Goal: Task Accomplishment & Management: Use online tool/utility

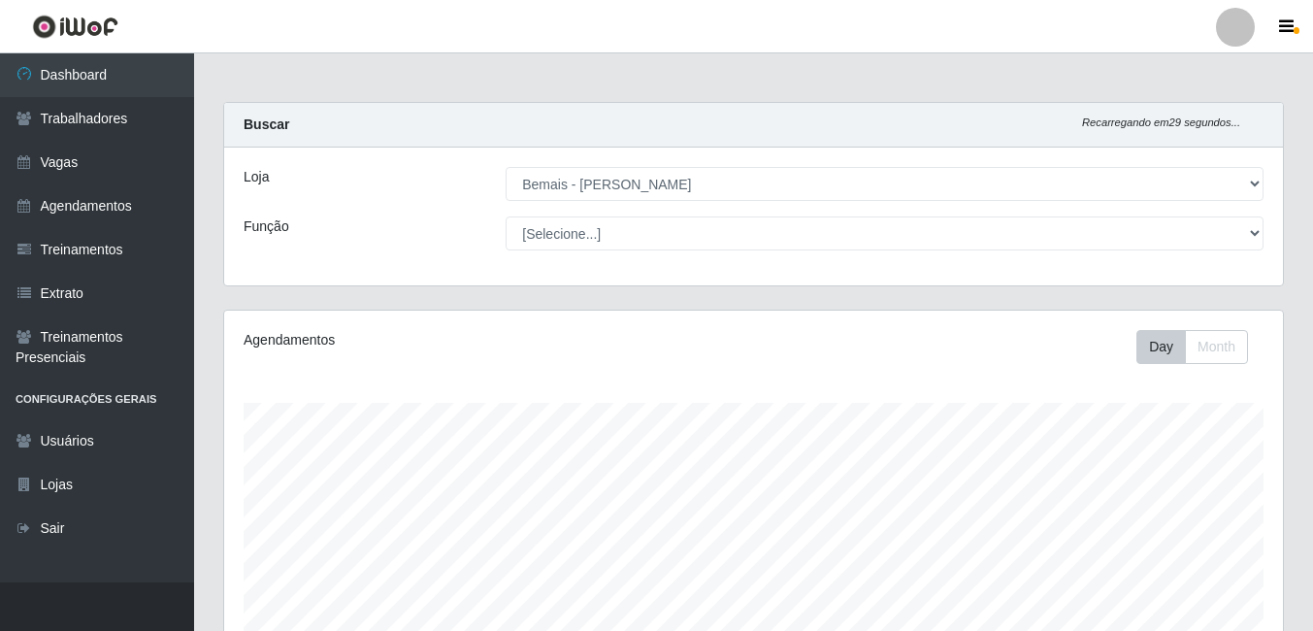
select select "230"
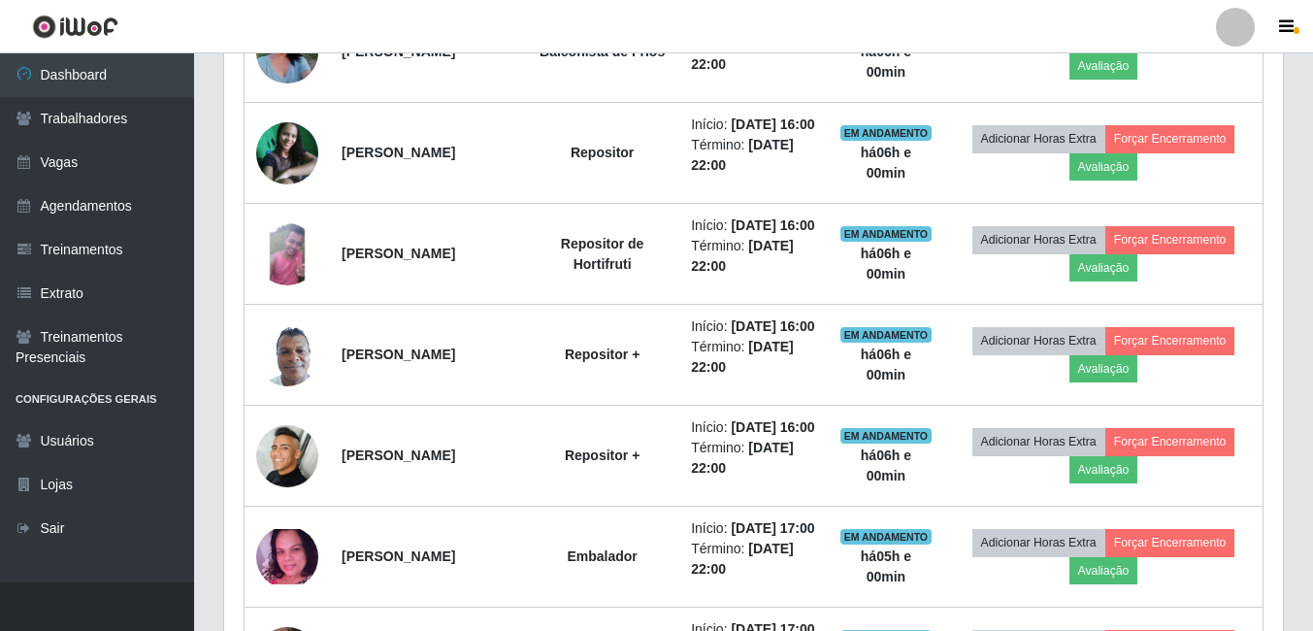
scroll to position [846, 0]
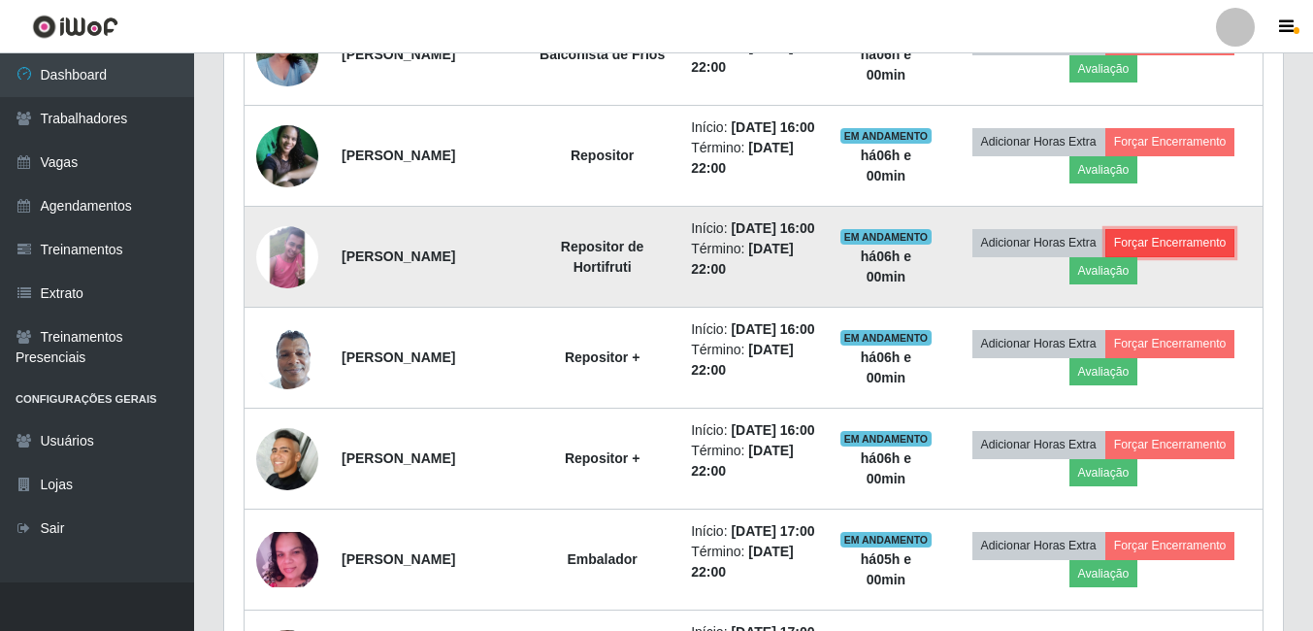
click at [1150, 256] on button "Forçar Encerramento" at bounding box center [1170, 242] width 130 height 27
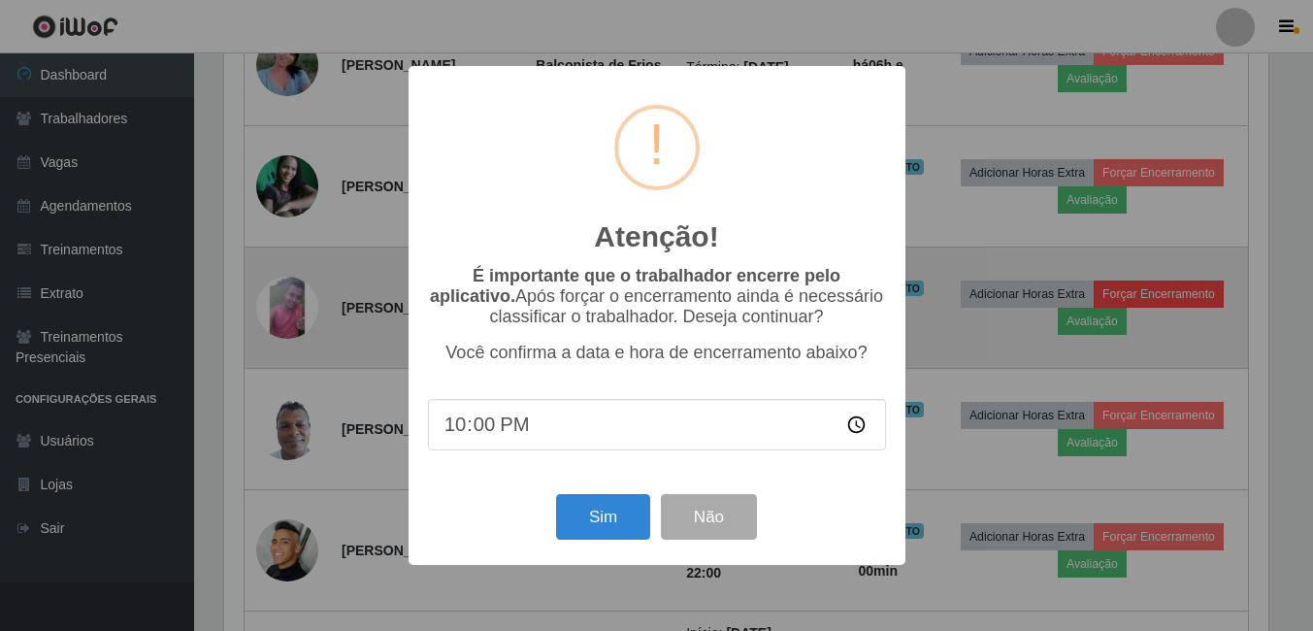
scroll to position [403, 1049]
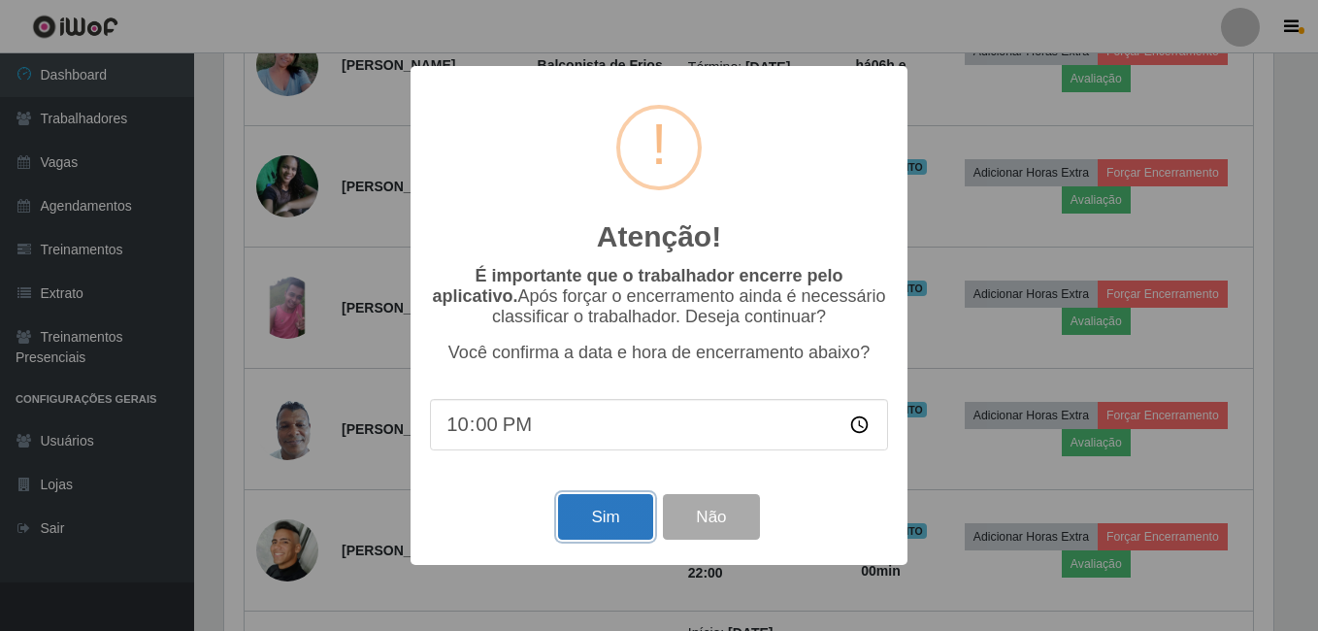
click at [631, 520] on button "Sim" at bounding box center [605, 517] width 94 height 46
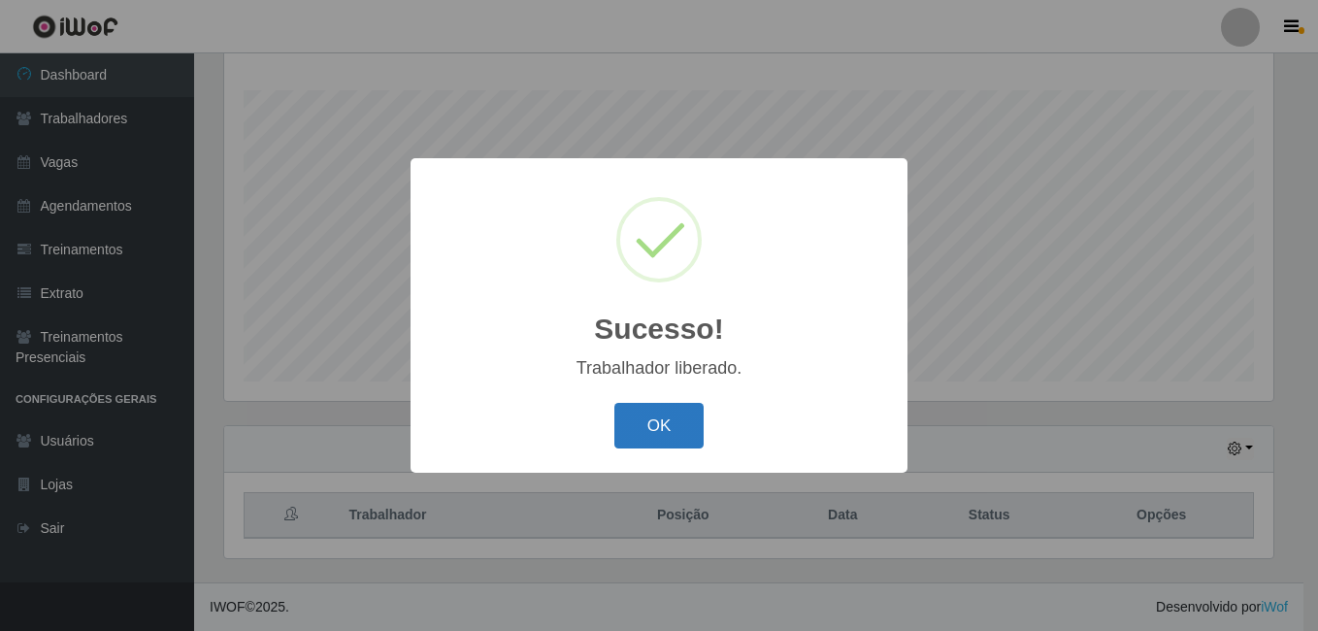
click at [668, 436] on button "OK" at bounding box center [659, 426] width 90 height 46
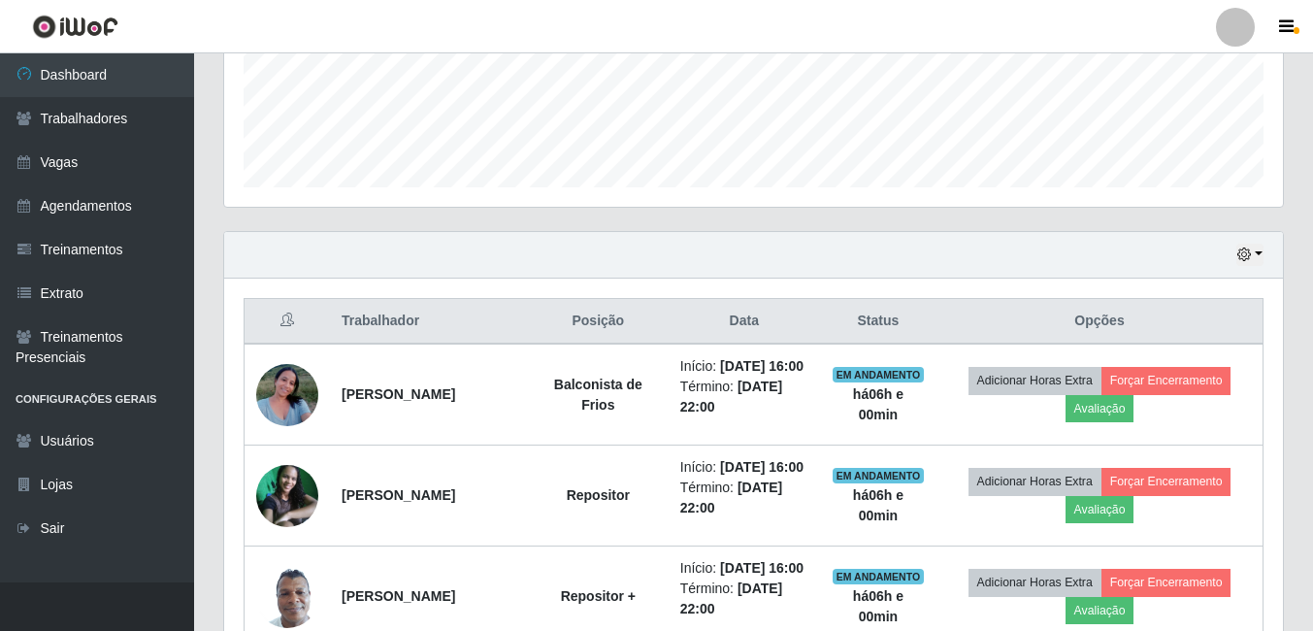
scroll to position [604, 0]
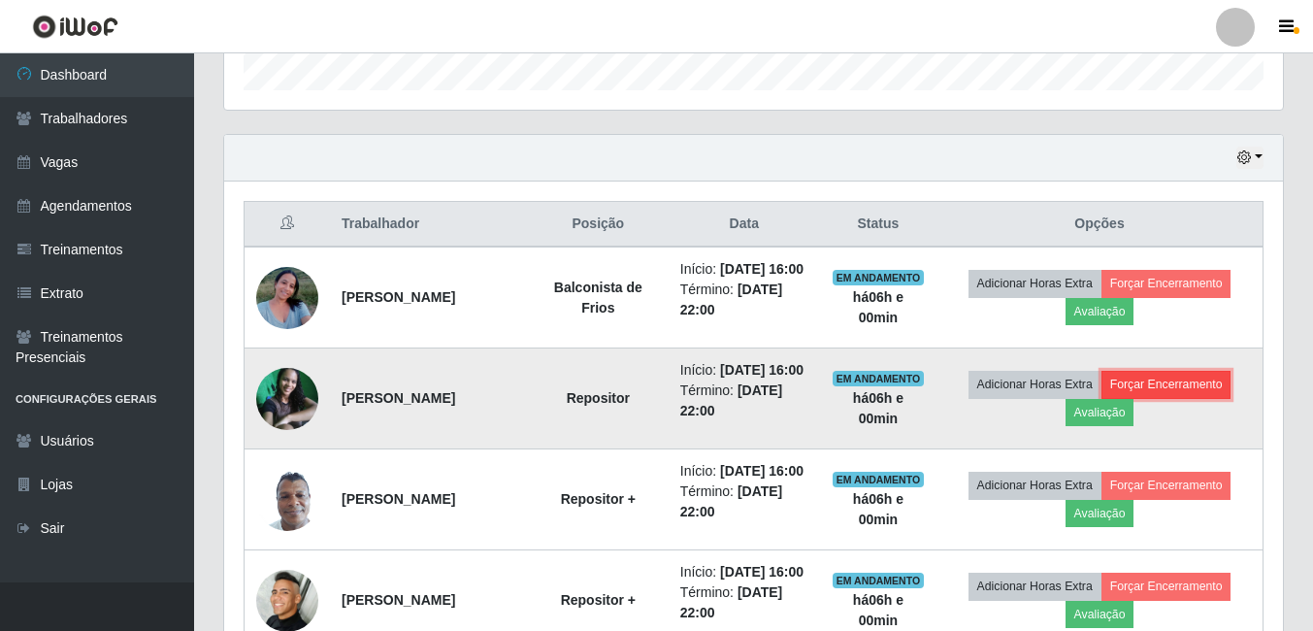
click at [1144, 398] on button "Forçar Encerramento" at bounding box center [1166, 384] width 130 height 27
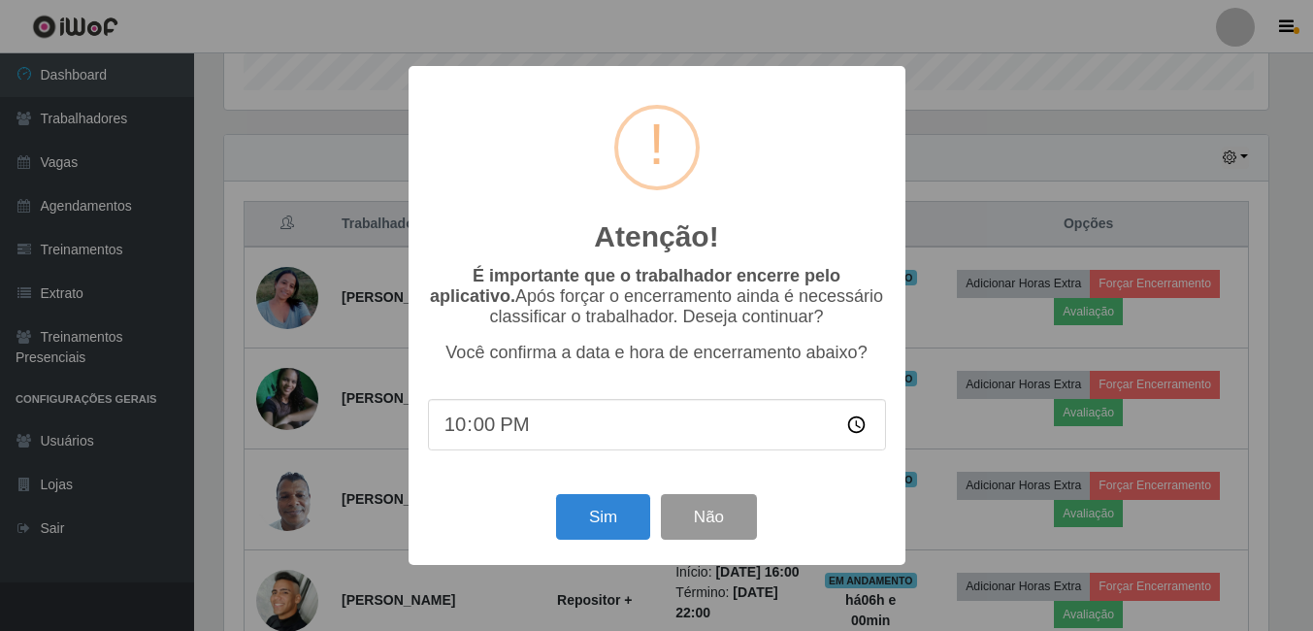
scroll to position [403, 1049]
click at [611, 528] on button "Sim" at bounding box center [605, 517] width 94 height 46
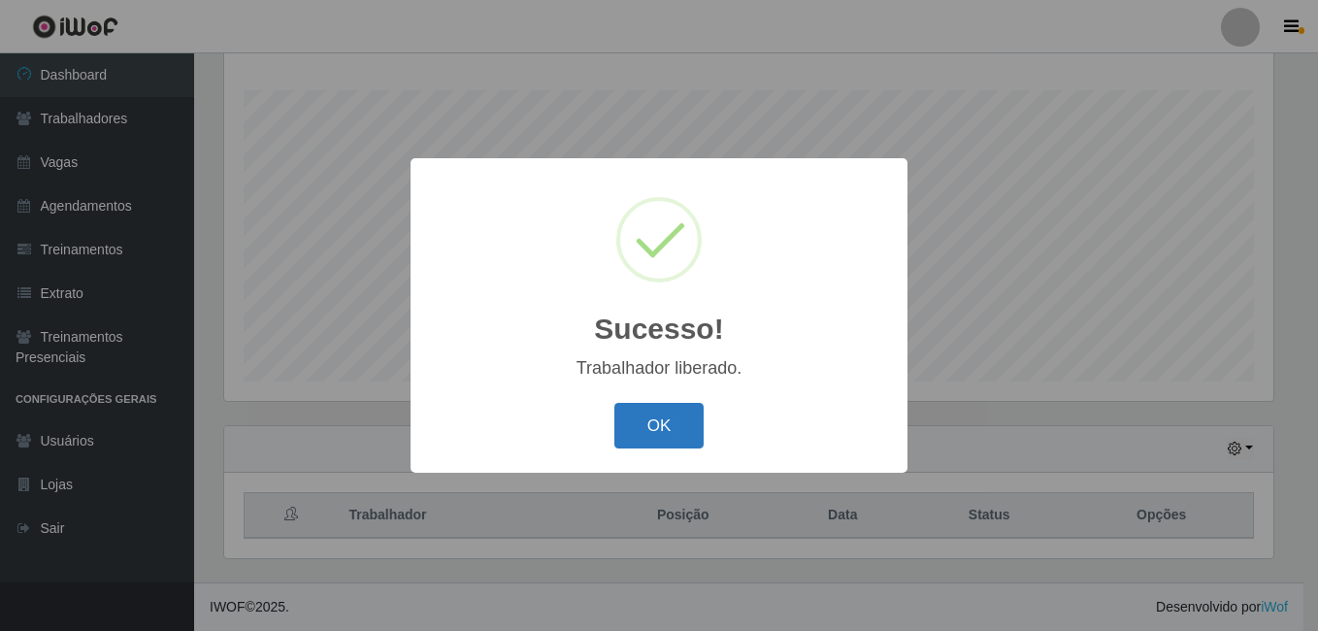
click at [680, 439] on button "OK" at bounding box center [659, 426] width 90 height 46
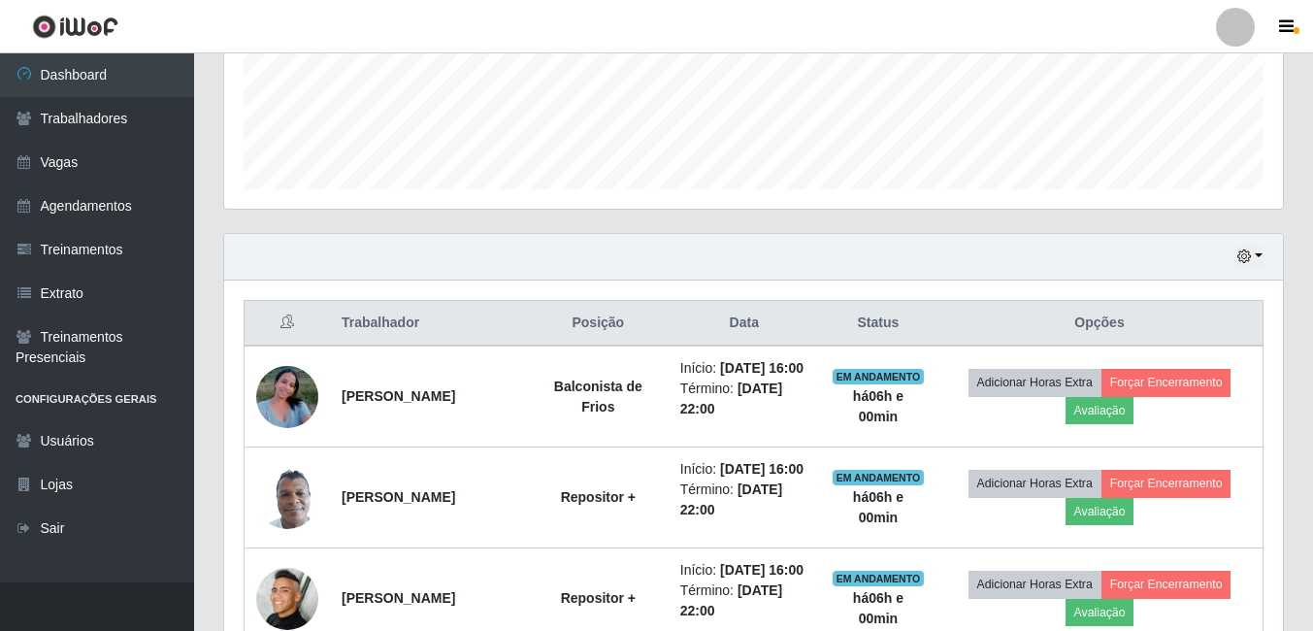
scroll to position [507, 0]
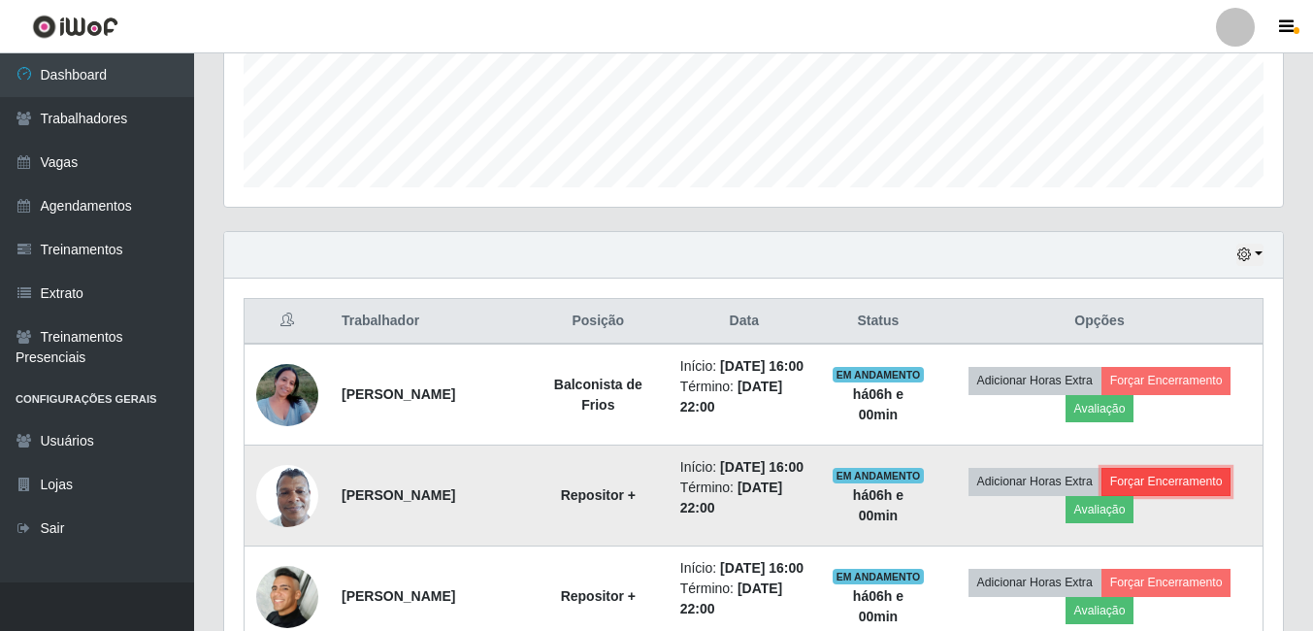
click at [1146, 495] on button "Forçar Encerramento" at bounding box center [1166, 481] width 130 height 27
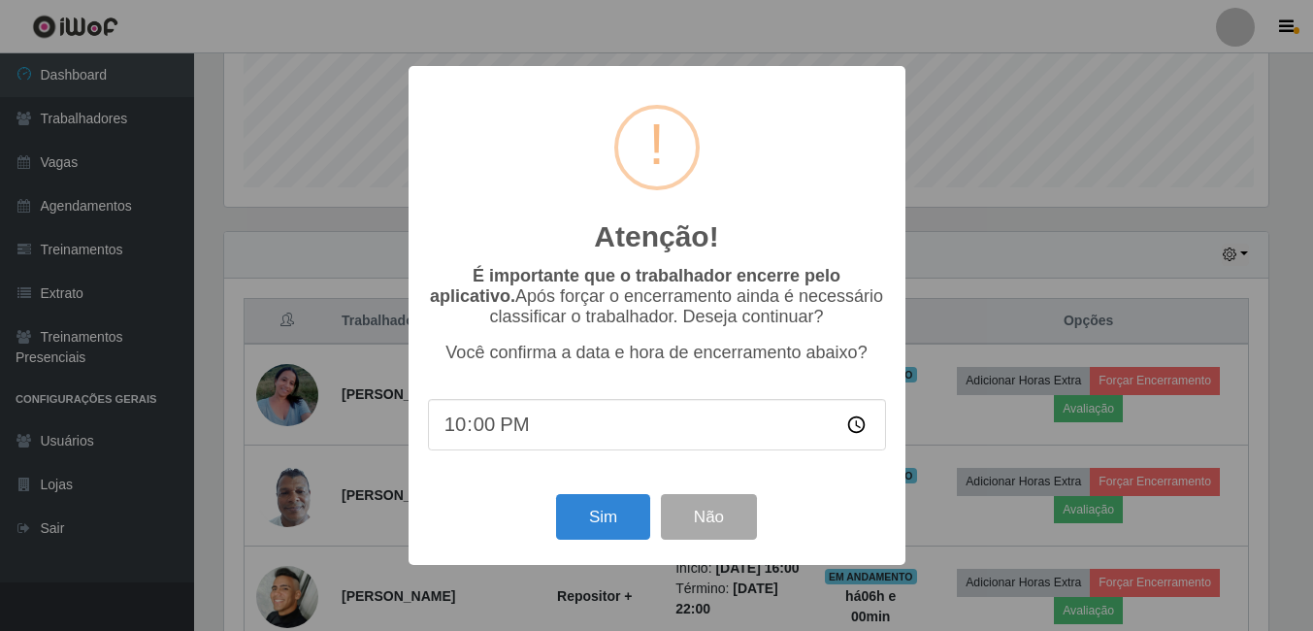
scroll to position [403, 1049]
click at [611, 511] on button "Sim" at bounding box center [605, 517] width 94 height 46
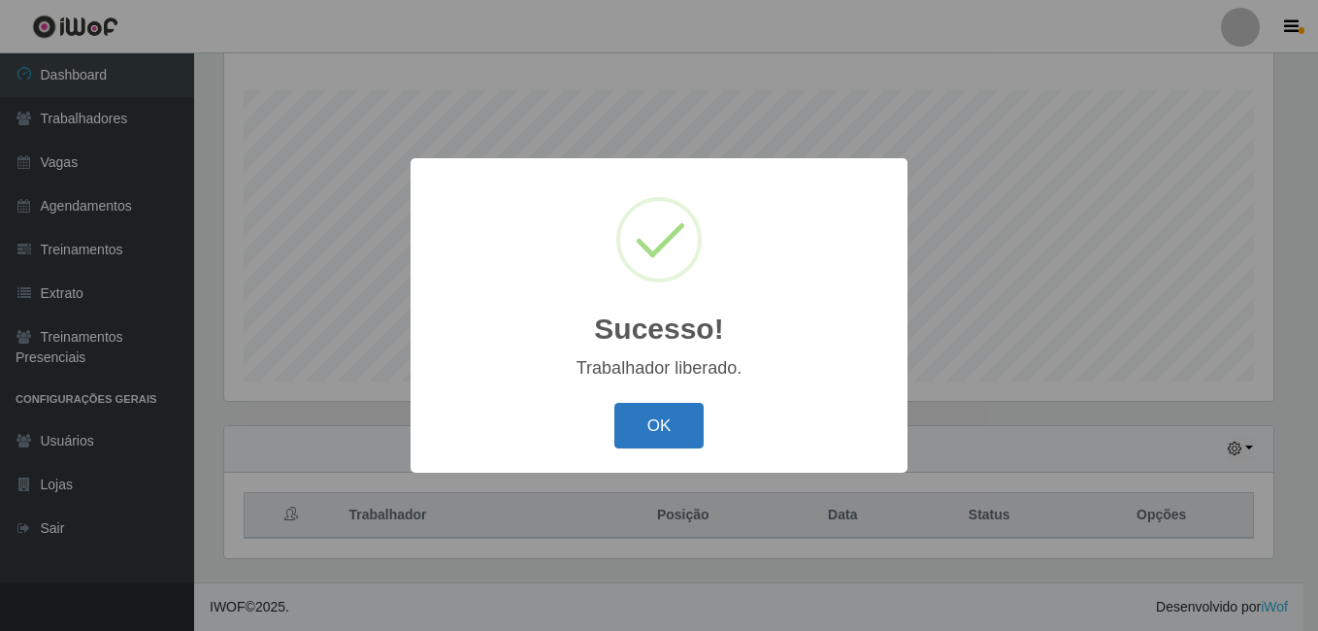
click at [680, 420] on button "OK" at bounding box center [659, 426] width 90 height 46
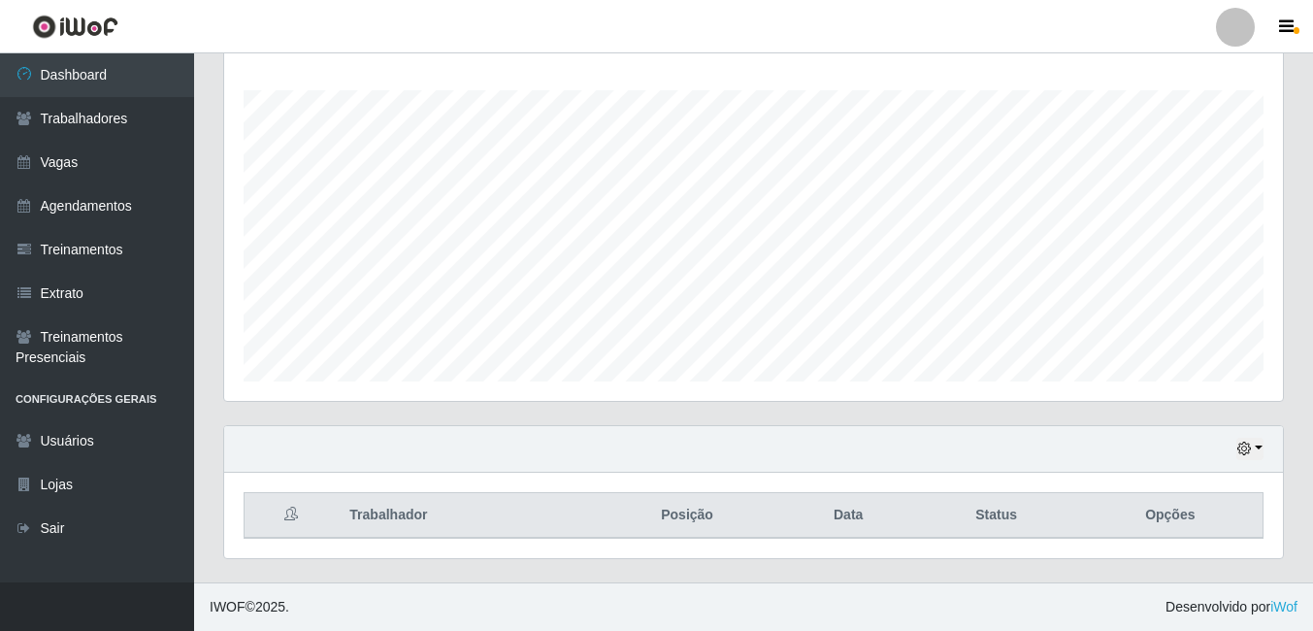
scroll to position [0, 0]
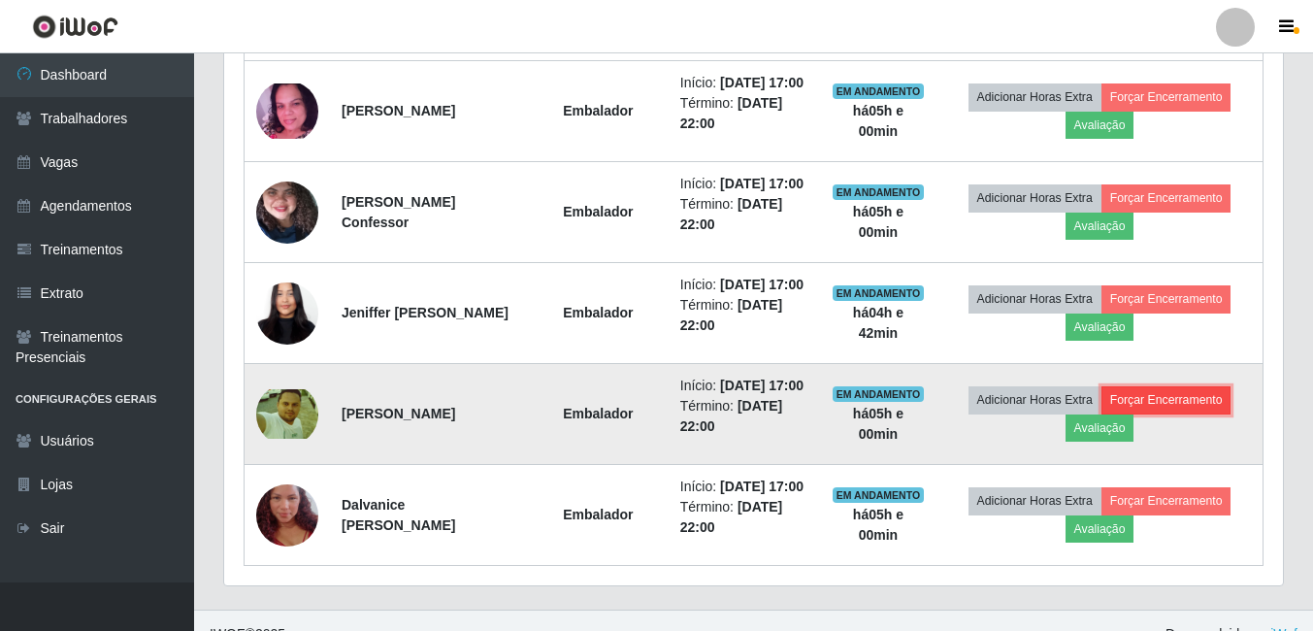
click at [1146, 413] on button "Forçar Encerramento" at bounding box center [1166, 399] width 130 height 27
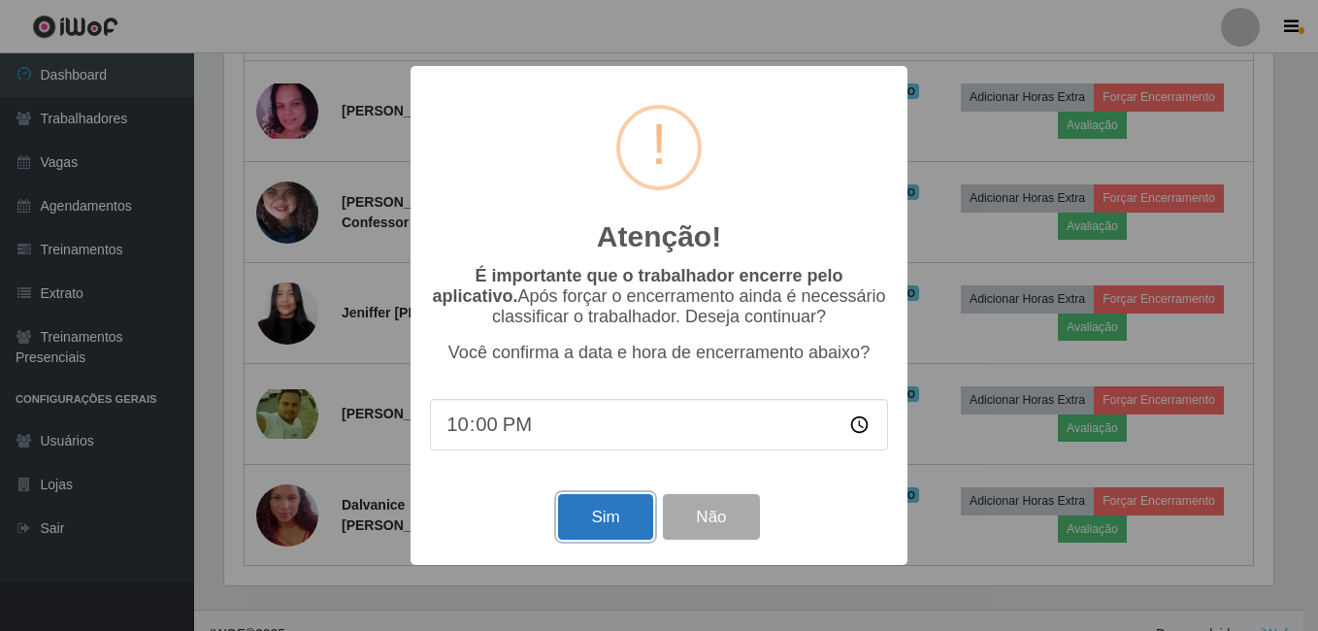
click at [596, 509] on button "Sim" at bounding box center [605, 517] width 94 height 46
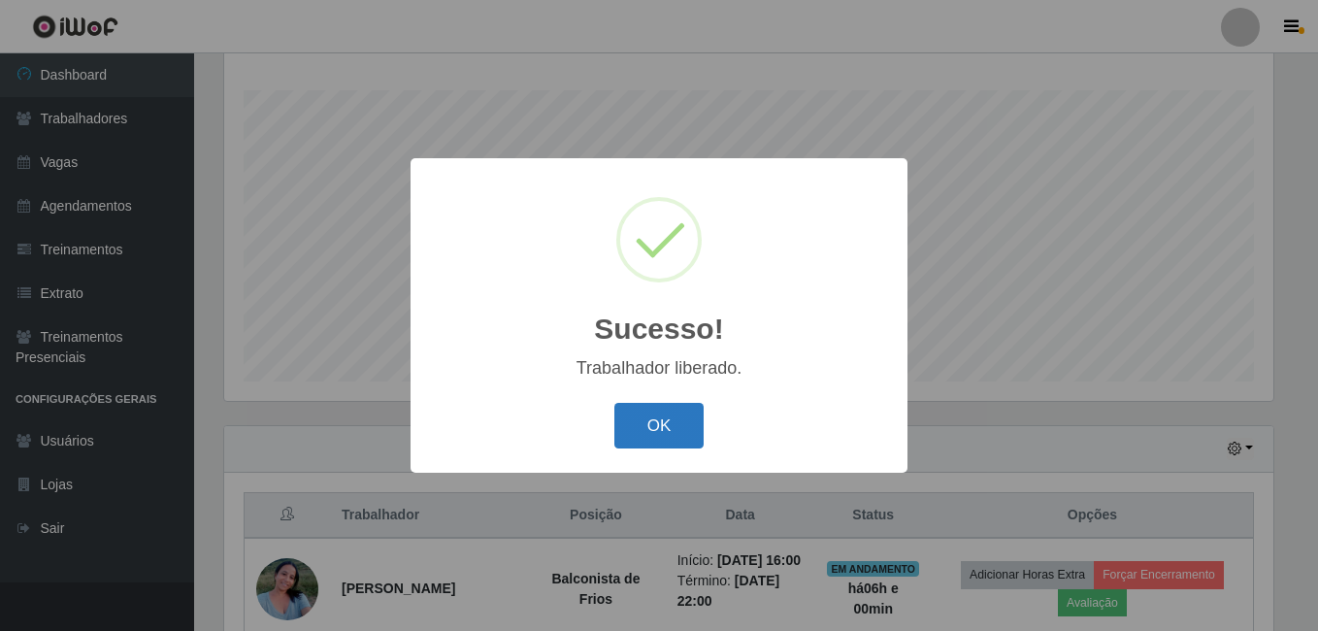
click at [675, 429] on button "OK" at bounding box center [659, 426] width 90 height 46
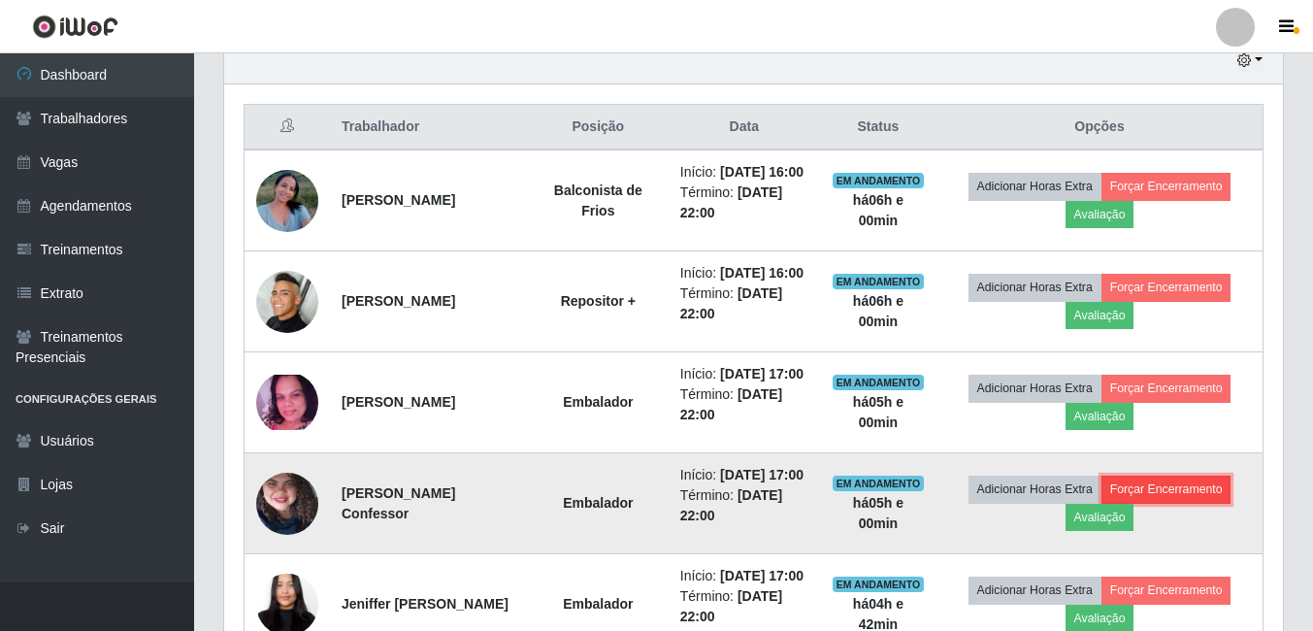
click at [1172, 503] on button "Forçar Encerramento" at bounding box center [1166, 488] width 130 height 27
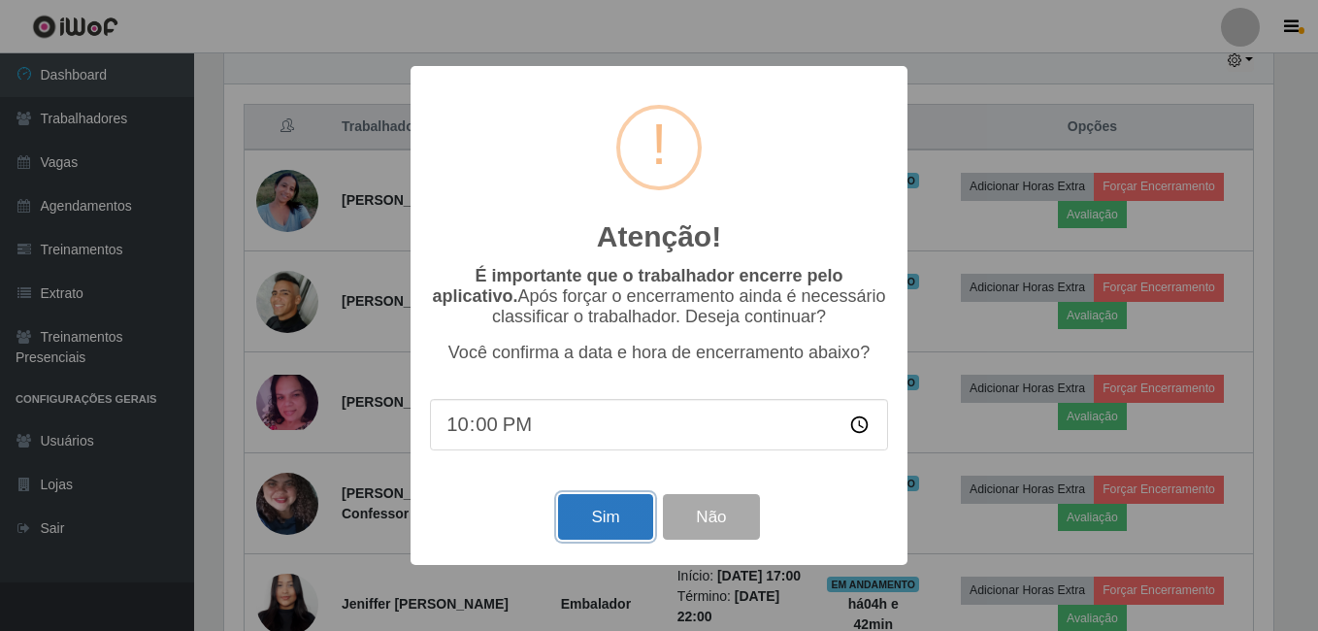
click at [611, 528] on button "Sim" at bounding box center [605, 517] width 94 height 46
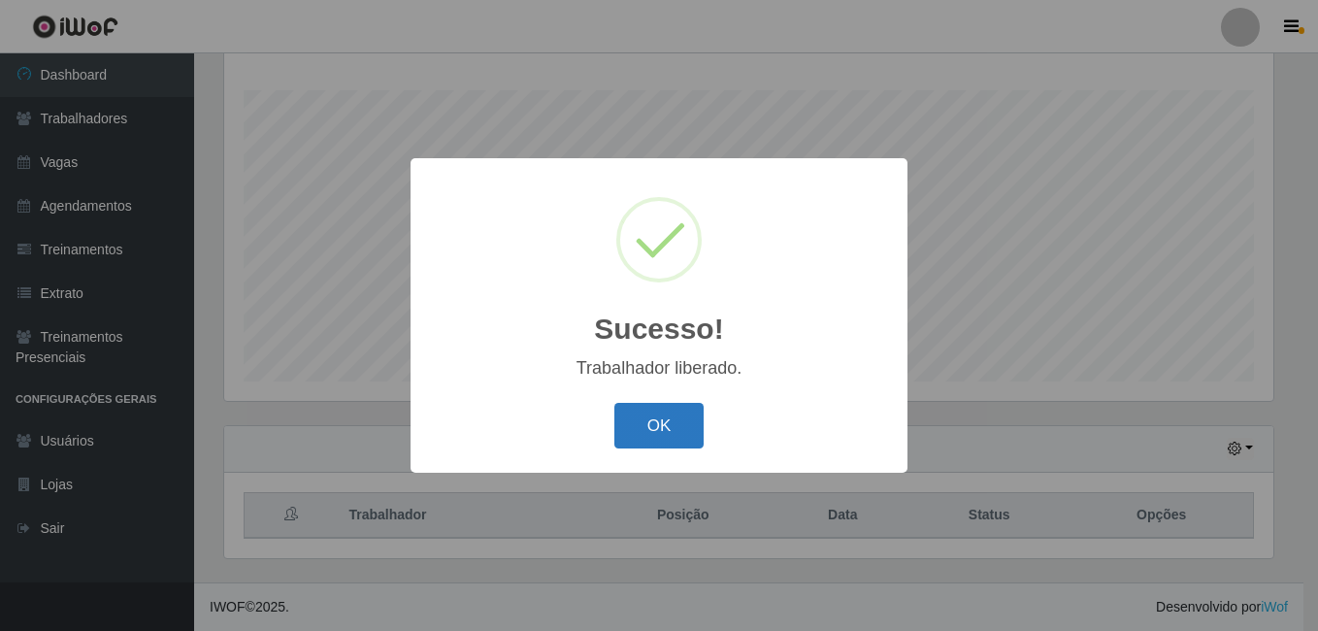
click at [663, 430] on button "OK" at bounding box center [659, 426] width 90 height 46
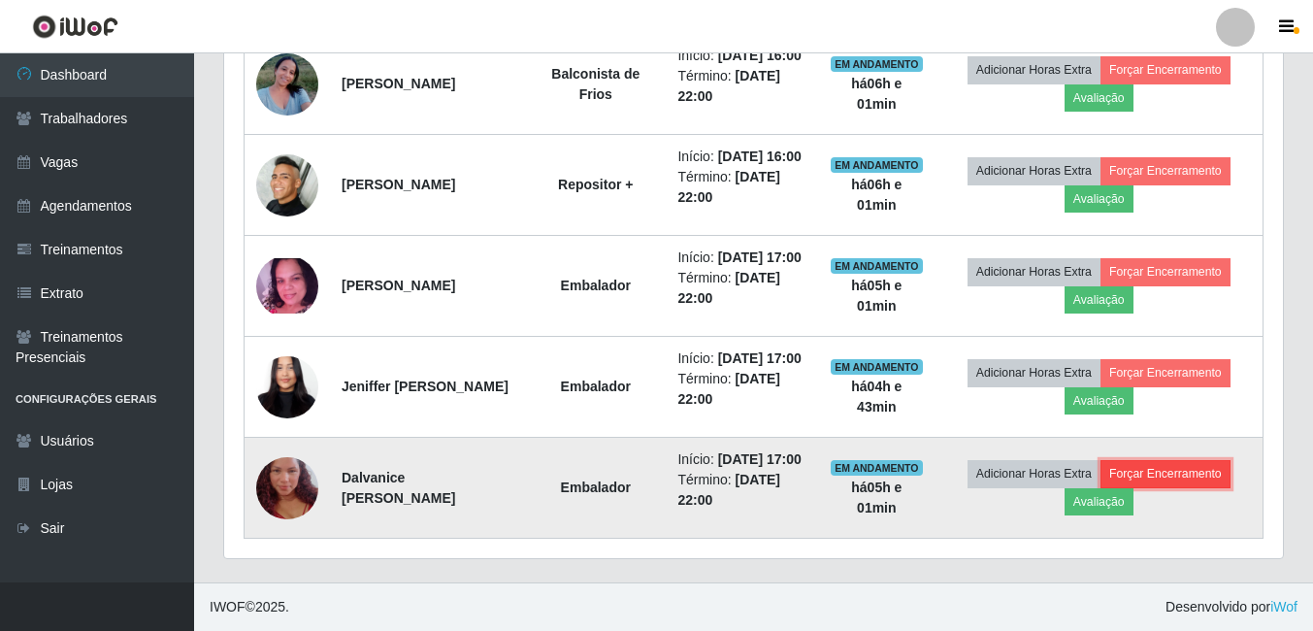
click at [1155, 487] on button "Forçar Encerramento" at bounding box center [1165, 473] width 130 height 27
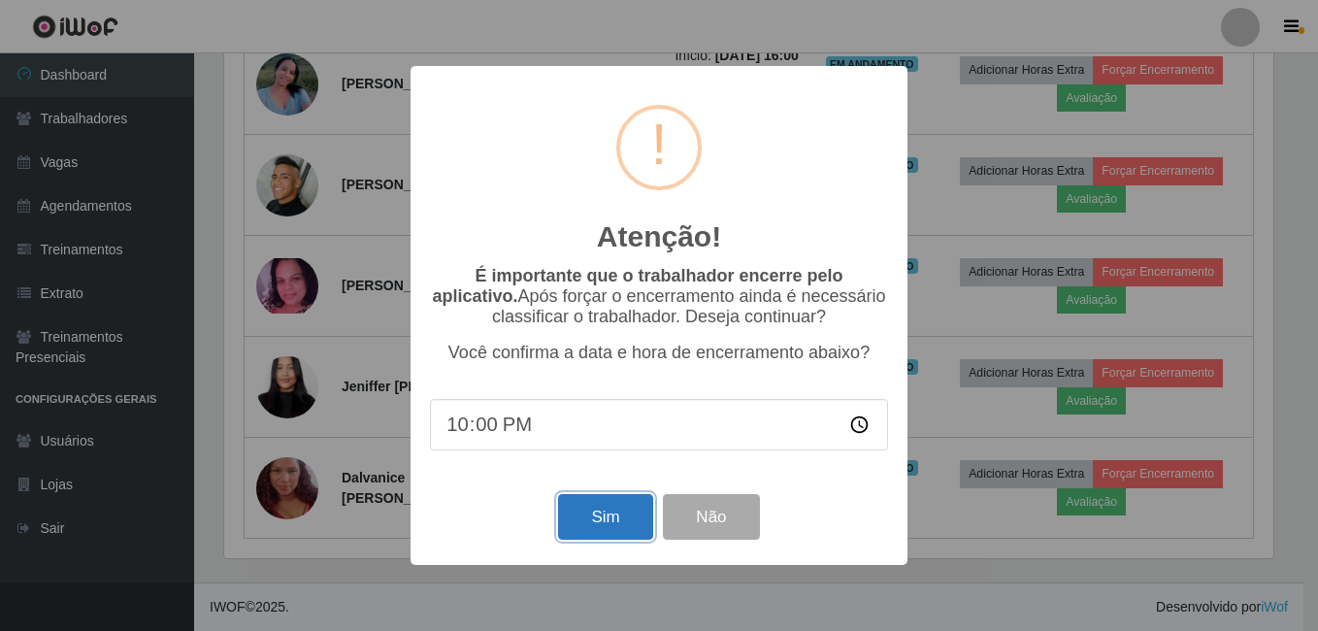
click at [620, 514] on button "Sim" at bounding box center [605, 517] width 94 height 46
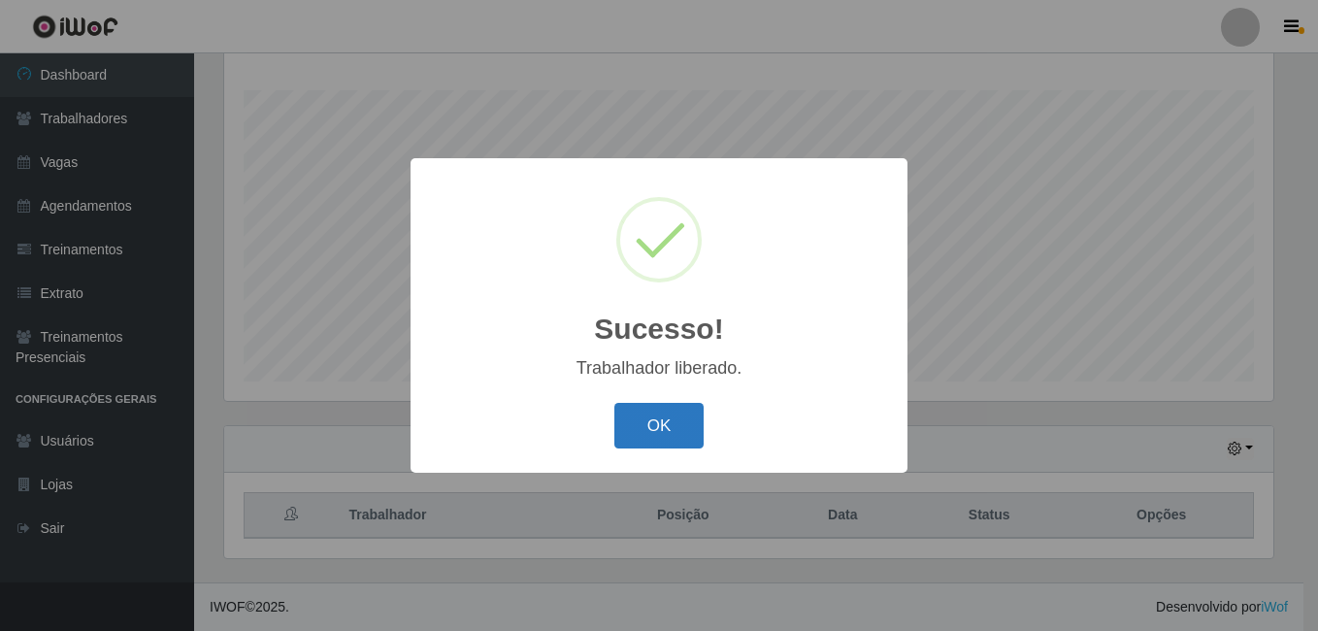
click at [674, 434] on button "OK" at bounding box center [659, 426] width 90 height 46
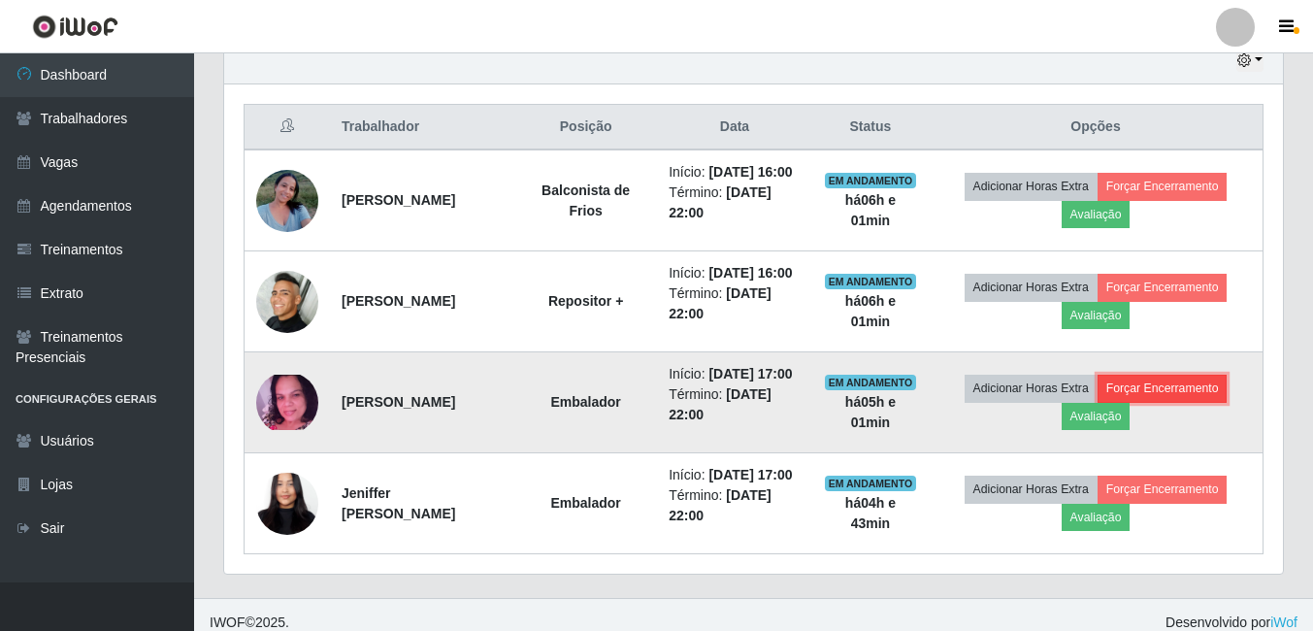
click at [1193, 402] on button "Forçar Encerramento" at bounding box center [1162, 388] width 130 height 27
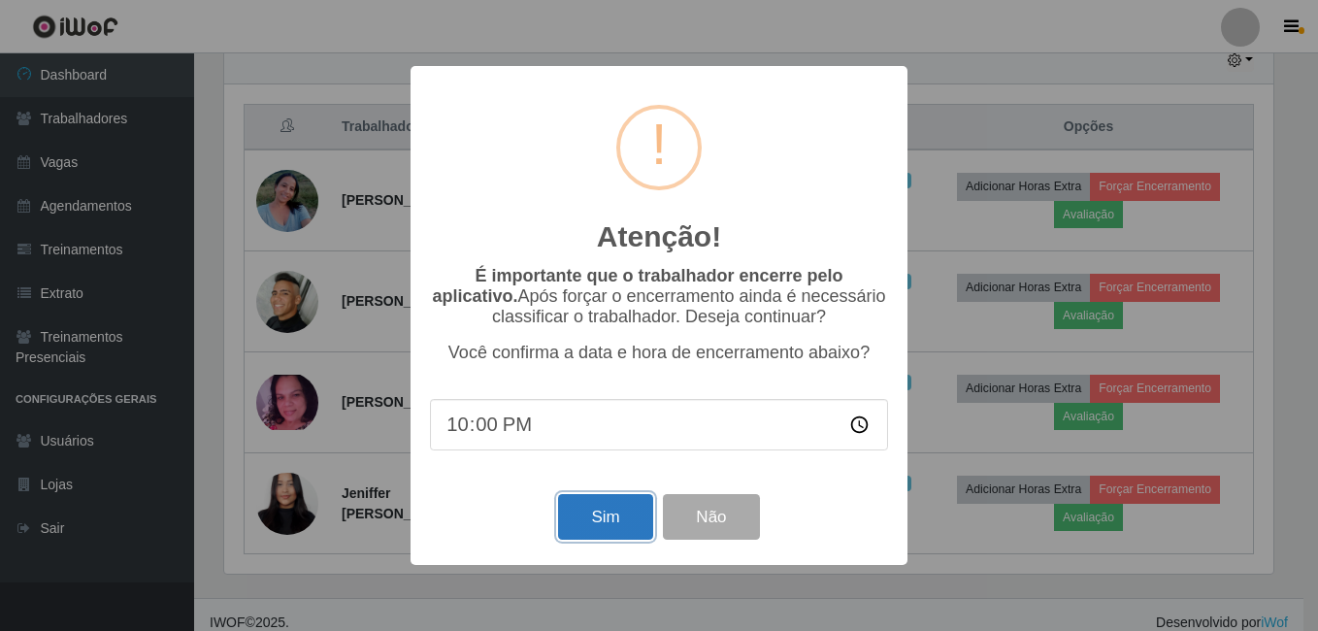
click at [592, 519] on button "Sim" at bounding box center [605, 517] width 94 height 46
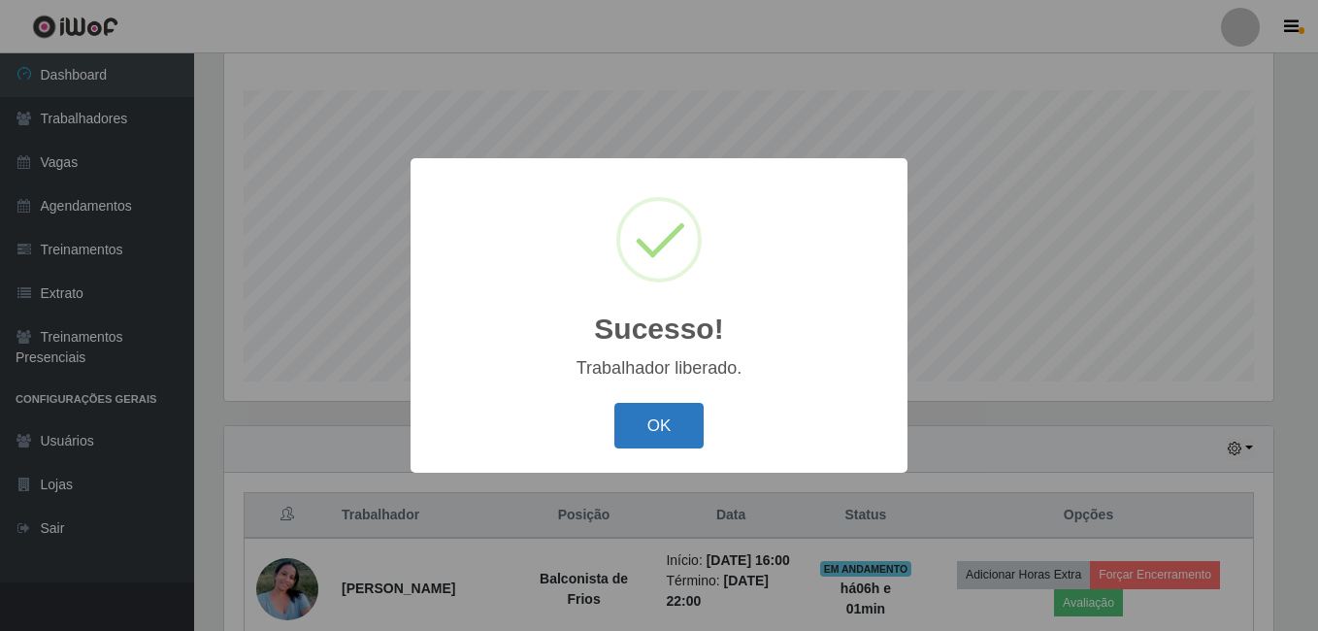
click at [654, 422] on button "OK" at bounding box center [659, 426] width 90 height 46
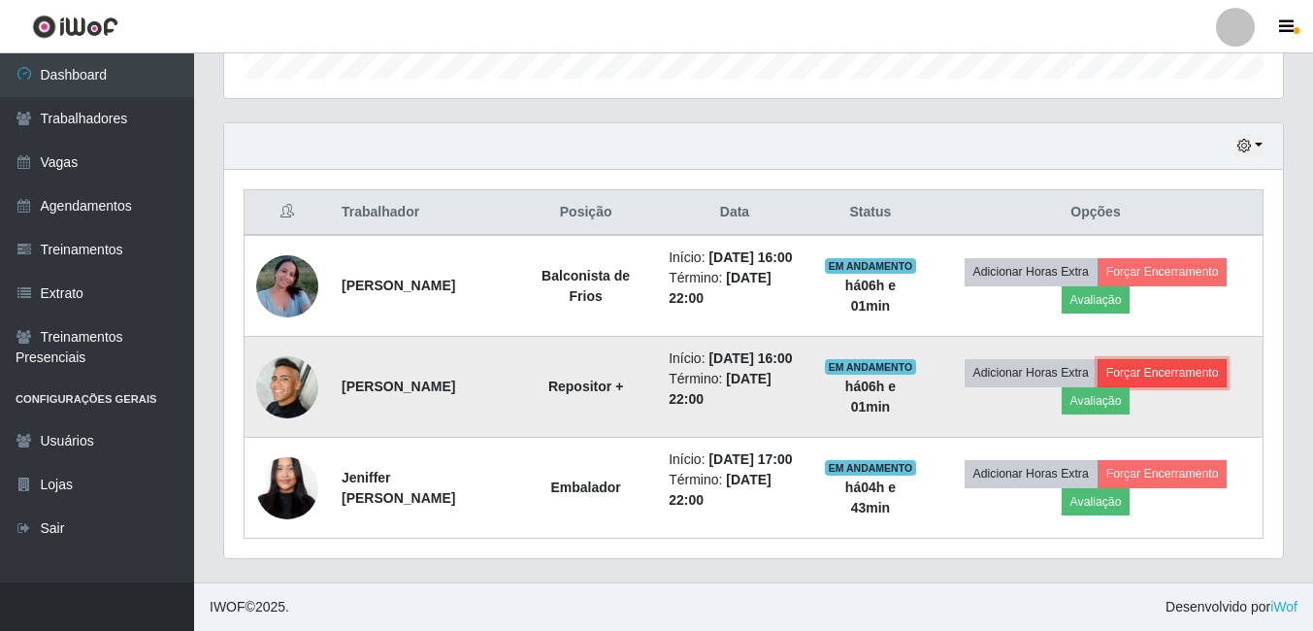
click at [1163, 359] on button "Forçar Encerramento" at bounding box center [1162, 372] width 130 height 27
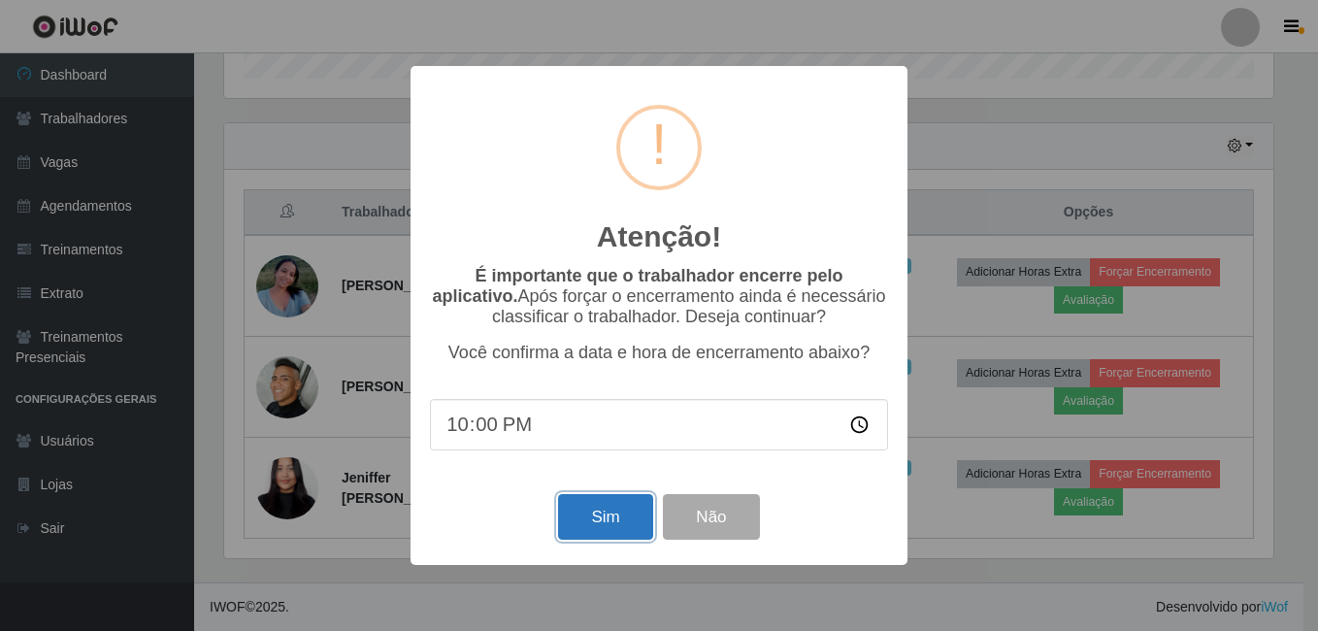
click at [581, 518] on button "Sim" at bounding box center [605, 517] width 94 height 46
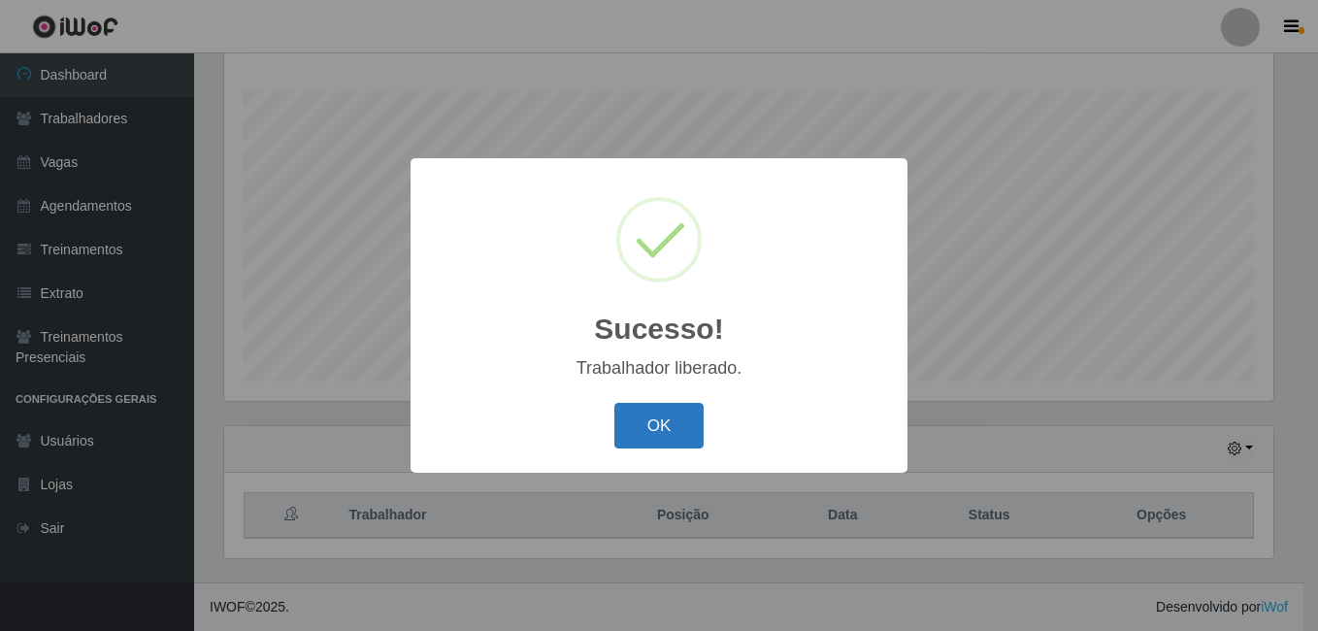
click at [641, 442] on button "OK" at bounding box center [659, 426] width 90 height 46
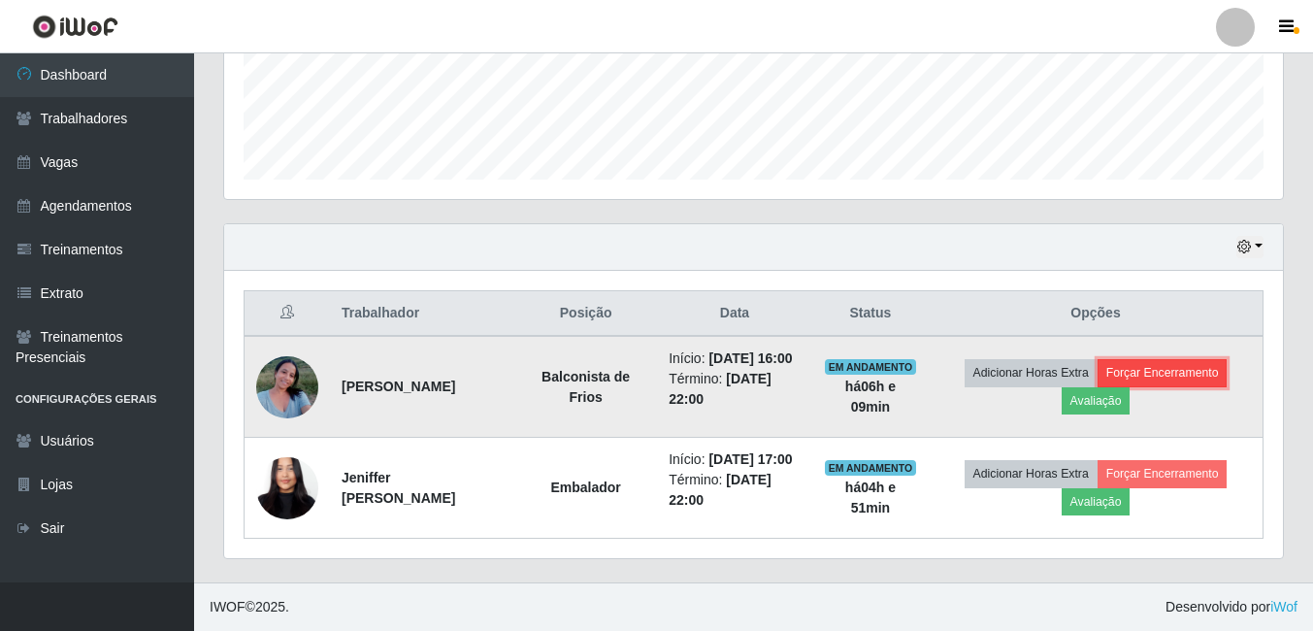
click at [1134, 359] on button "Forçar Encerramento" at bounding box center [1162, 372] width 130 height 27
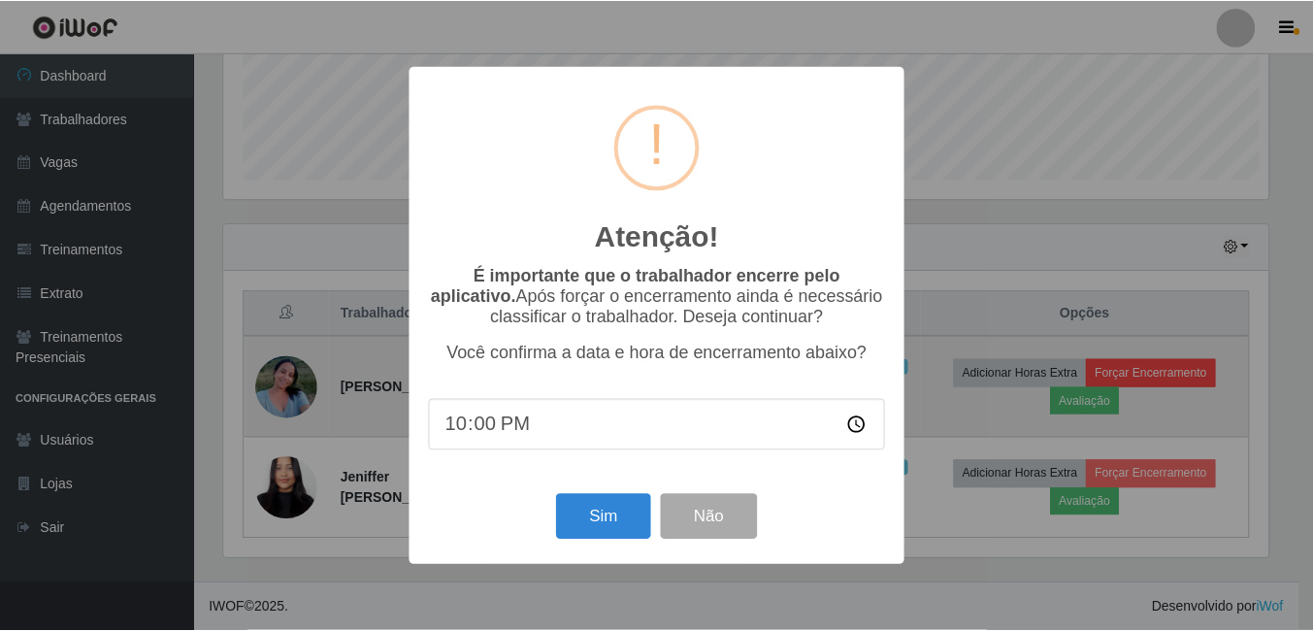
scroll to position [403, 1049]
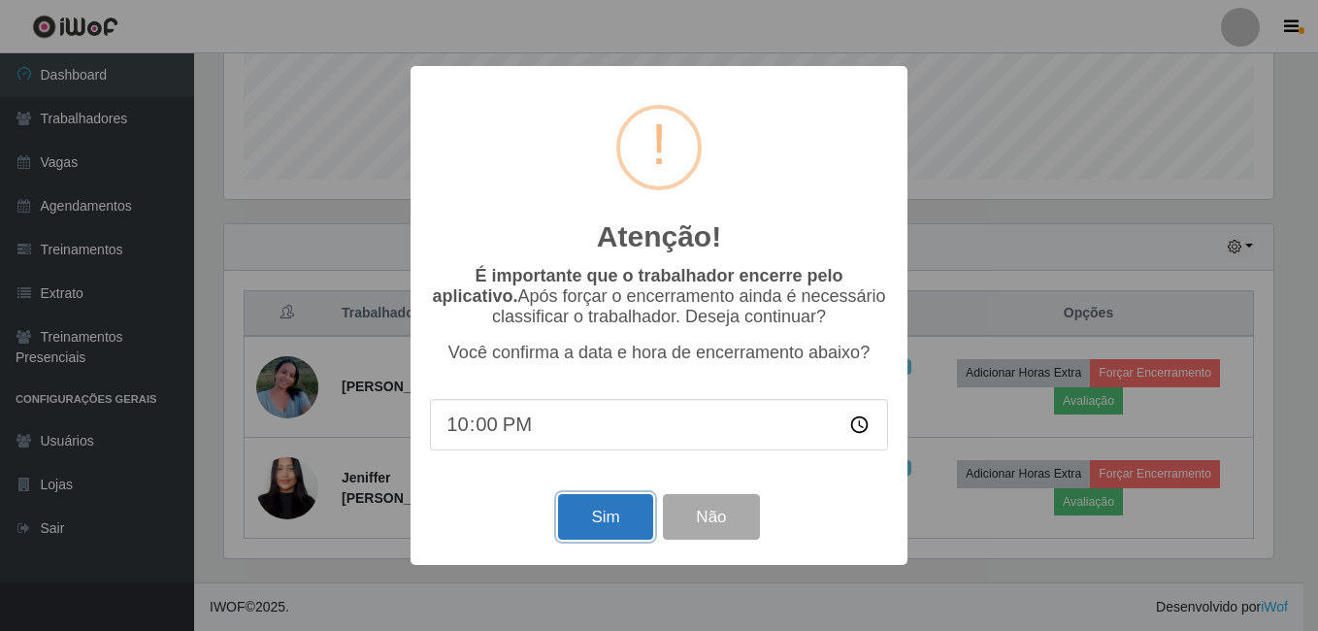
click at [626, 534] on button "Sim" at bounding box center [605, 517] width 94 height 46
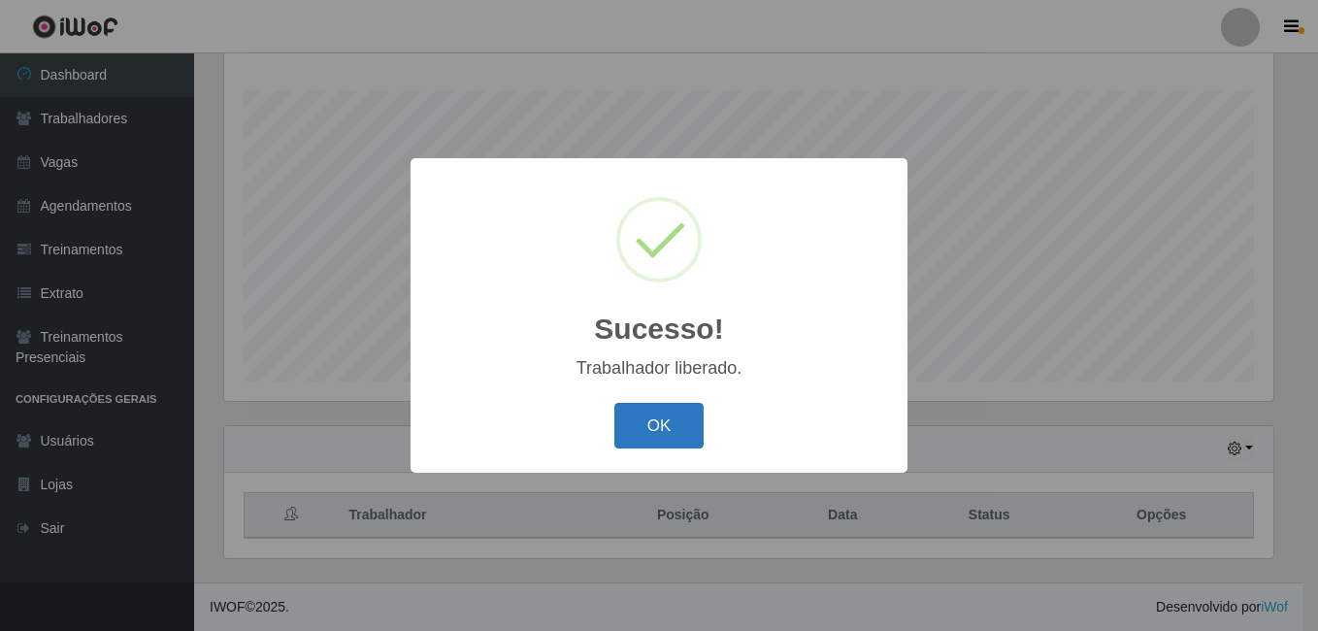
click at [670, 428] on button "OK" at bounding box center [659, 426] width 90 height 46
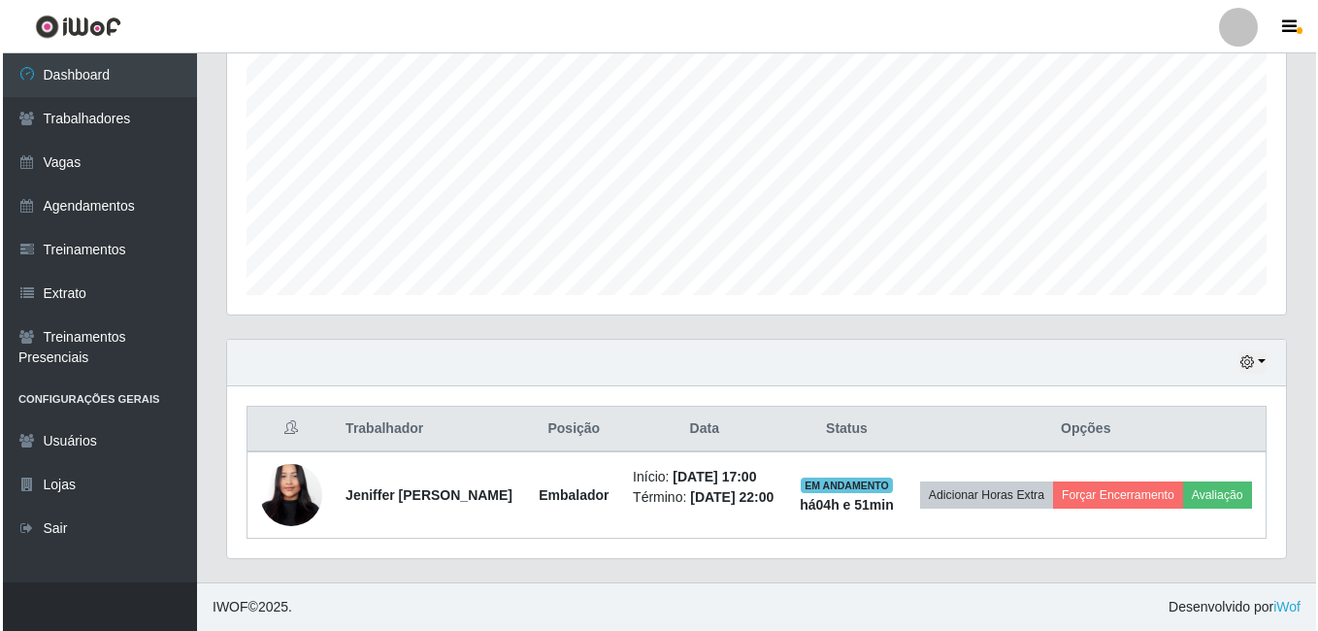
scroll to position [413, 0]
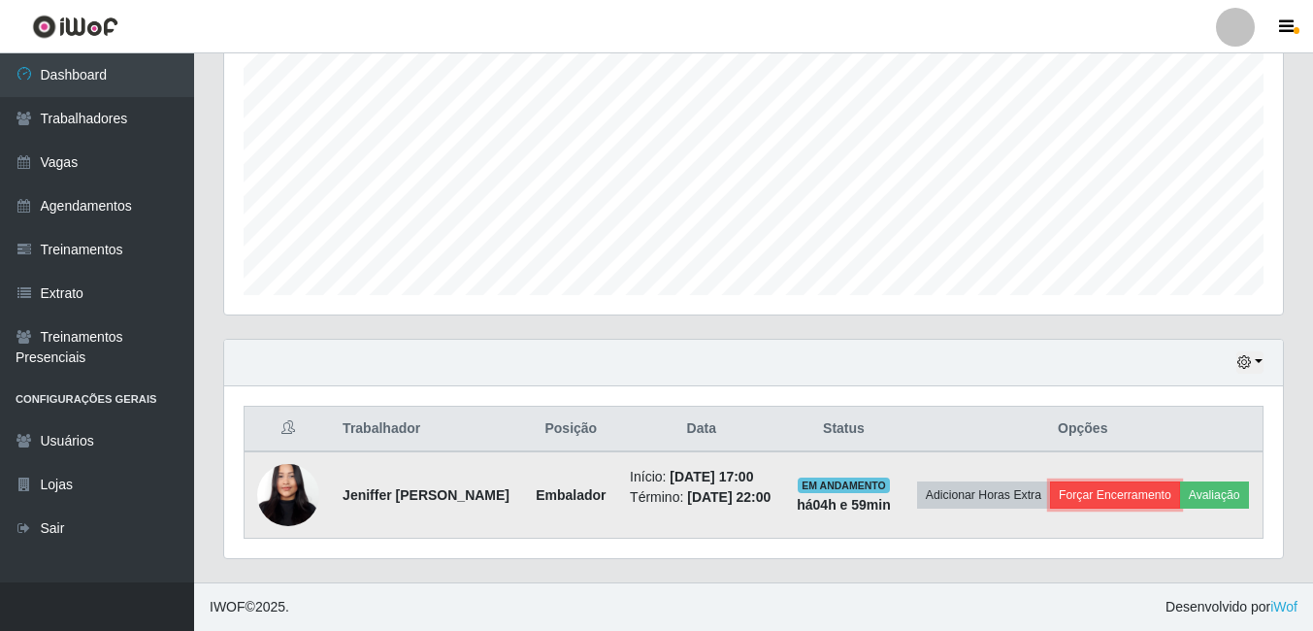
click at [1126, 481] on button "Forçar Encerramento" at bounding box center [1115, 494] width 130 height 27
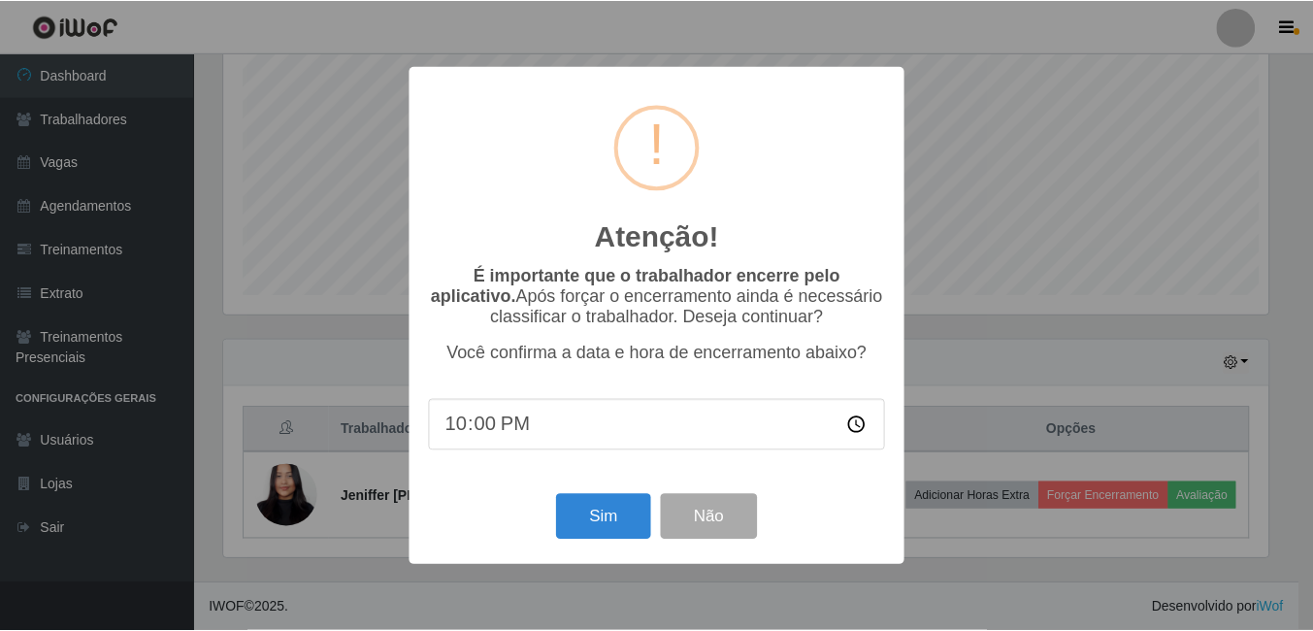
scroll to position [403, 1049]
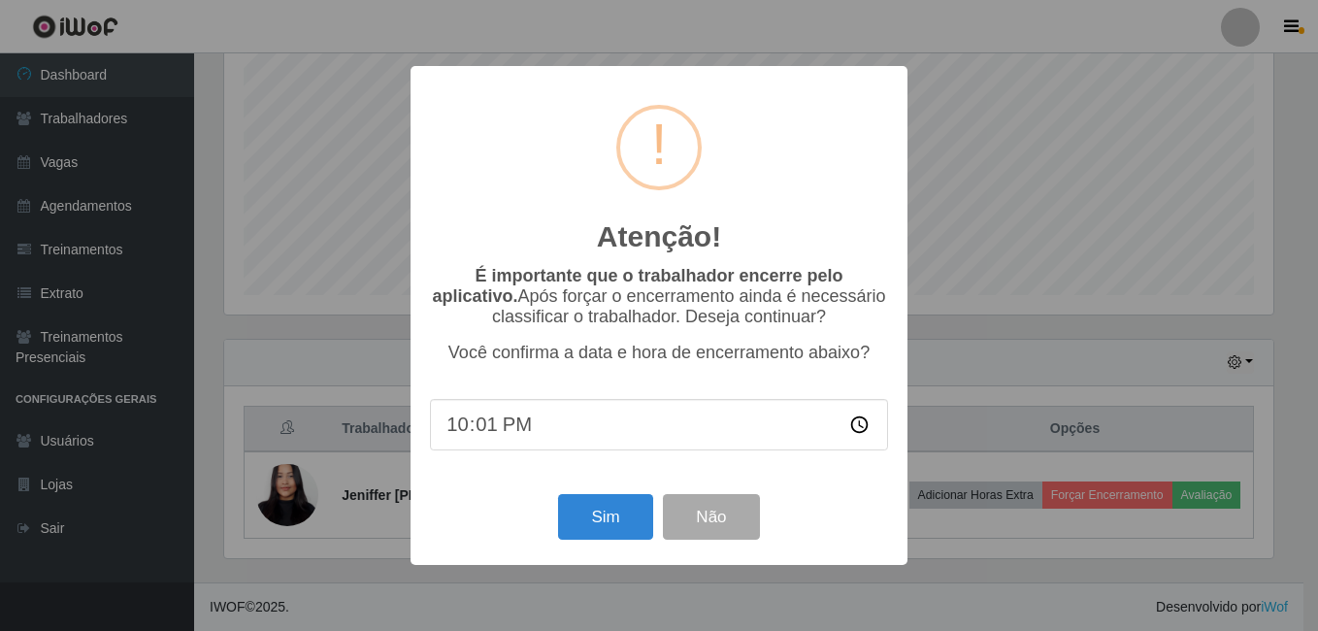
type input "22:18"
click at [591, 521] on button "Sim" at bounding box center [605, 517] width 94 height 46
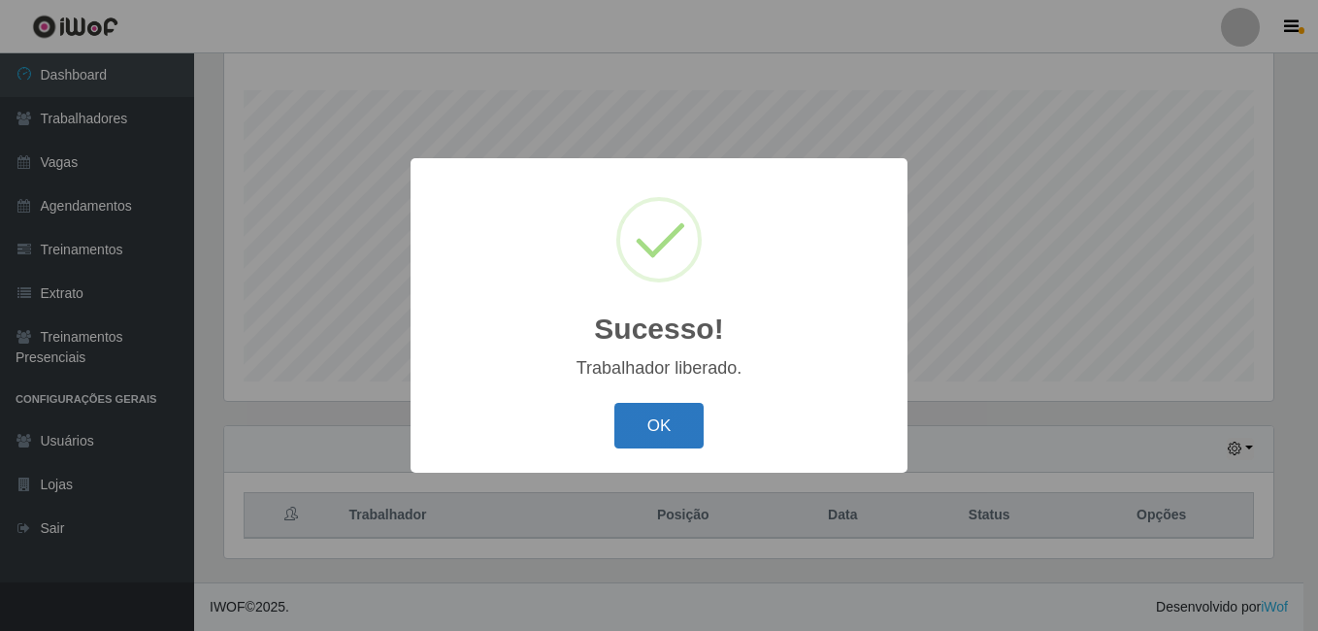
click at [690, 426] on button "OK" at bounding box center [659, 426] width 90 height 46
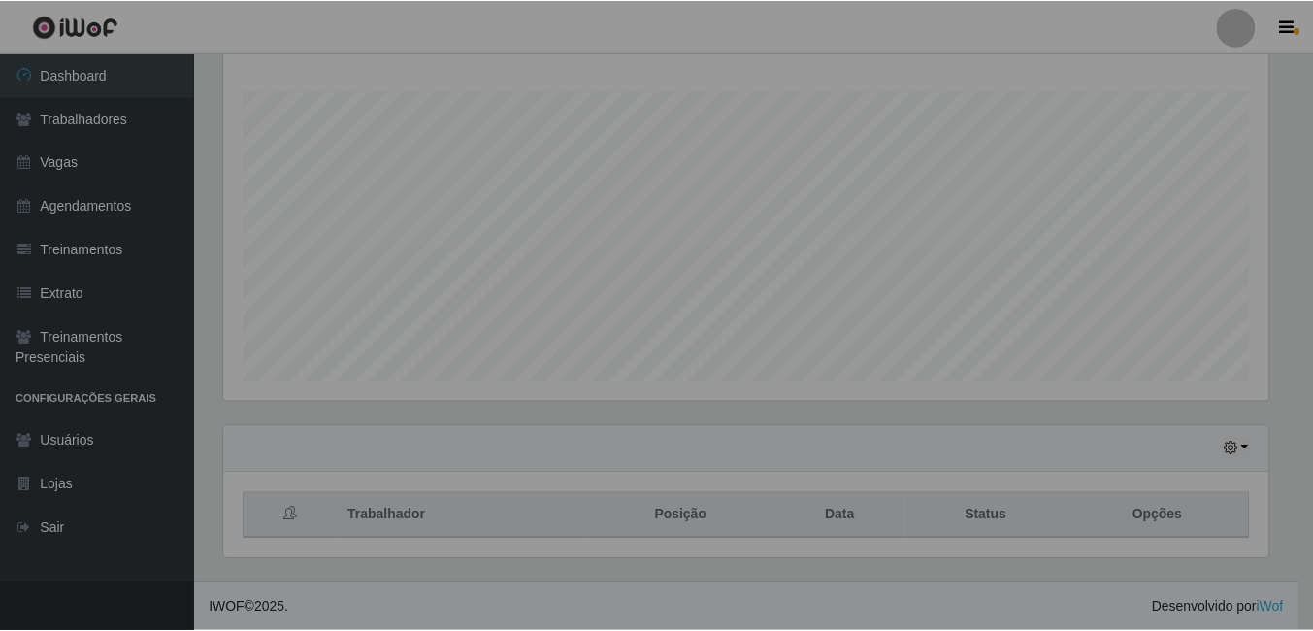
scroll to position [403, 1059]
